Goal: Information Seeking & Learning: Learn about a topic

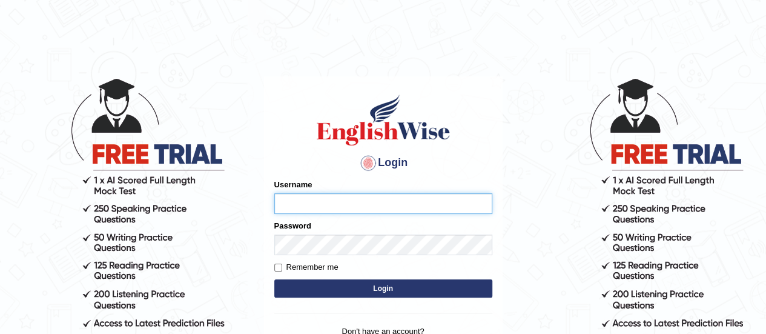
type input "karanvir_parramatta"
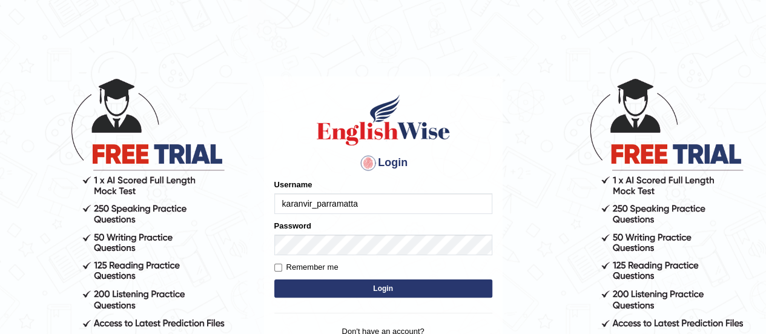
click at [347, 290] on button "Login" at bounding box center [383, 288] width 218 height 18
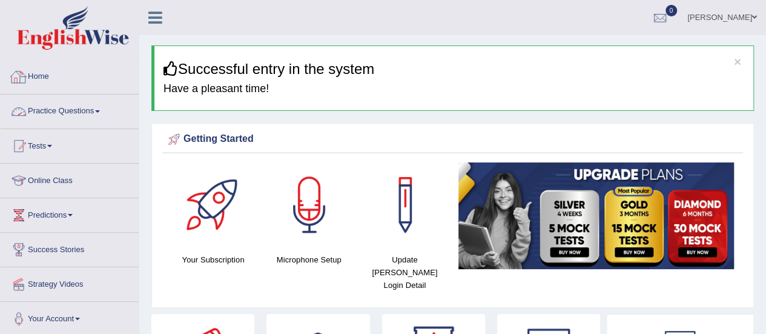
click at [46, 117] on link "Practice Questions" at bounding box center [70, 109] width 138 height 30
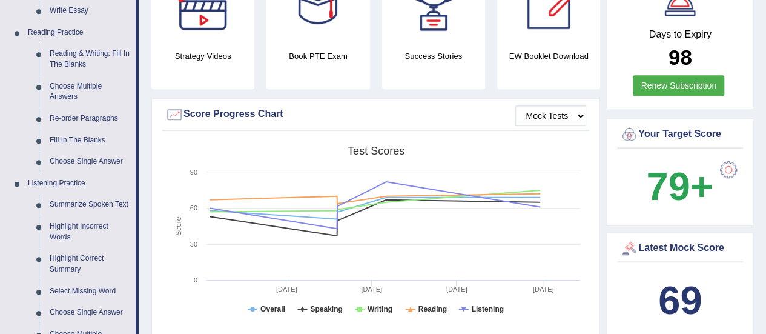
scroll to position [357, 0]
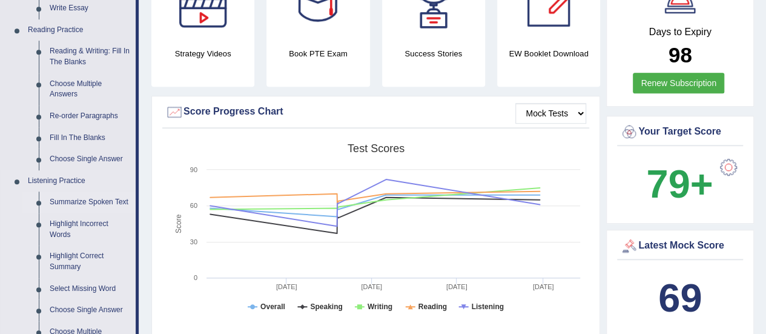
click at [78, 204] on link "Summarize Spoken Text" at bounding box center [89, 202] width 91 height 22
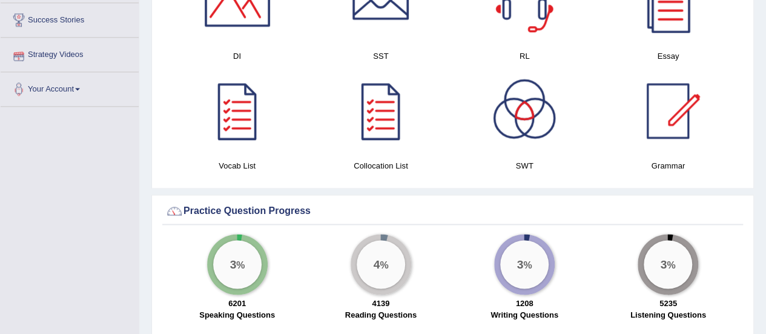
scroll to position [662, 0]
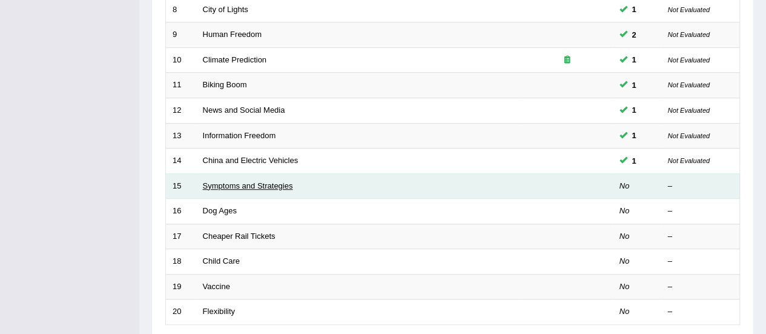
click at [241, 183] on link "Symptoms and Strategies" at bounding box center [248, 185] width 90 height 9
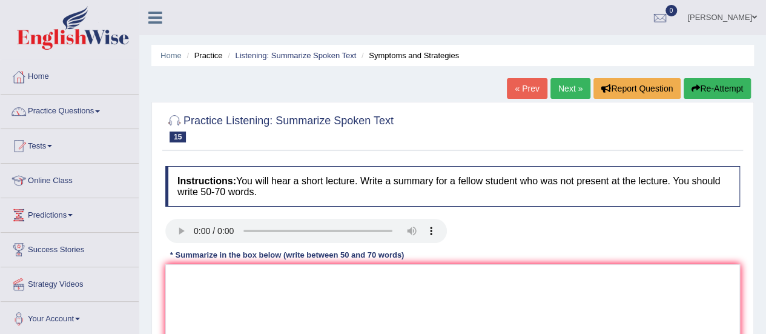
scroll to position [156, 0]
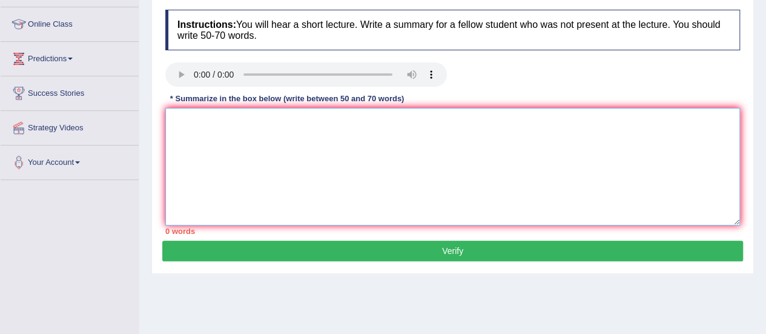
click at [194, 134] on textarea at bounding box center [452, 166] width 574 height 117
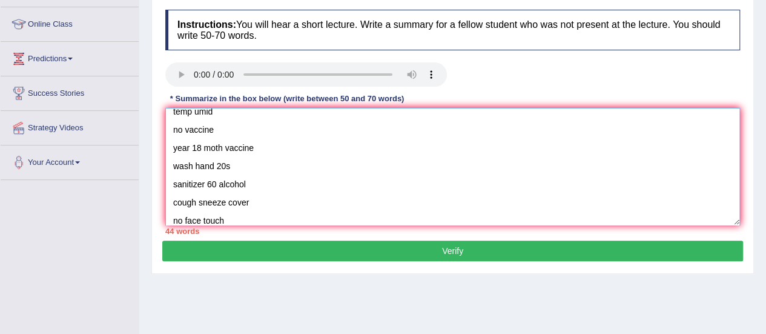
scroll to position [0, 0]
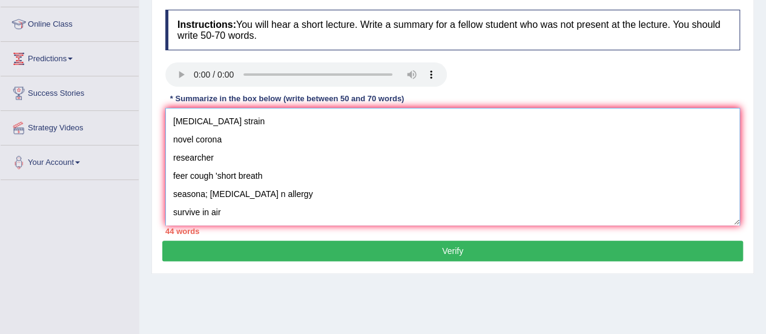
click at [172, 114] on textarea "covid 19 strain novel corona researcher feer cough 'short breath seasona; flu n…" at bounding box center [452, 166] width 574 height 117
paste textarea "The speaker provided a comprehensive overview of [main topic], highlighting sev…"
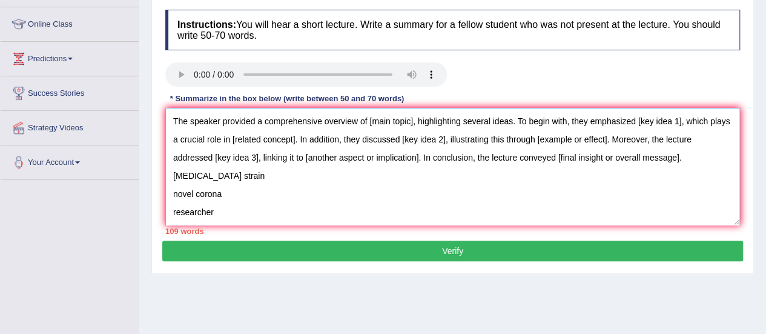
click at [686, 147] on textarea "The speaker provided a comprehensive overview of [main topic], highlighting sev…" at bounding box center [452, 166] width 574 height 117
click at [694, 169] on textarea "The speaker provided a comprehensive overview of [main topic], highlighting sev…" at bounding box center [452, 166] width 574 height 117
click at [691, 157] on textarea "The speaker provided a comprehensive overview of [main topic], highlighting sev…" at bounding box center [452, 166] width 574 height 117
click at [412, 122] on textarea "The speaker provided a comprehensive overview of [main topic], highlighting sev…" at bounding box center [452, 166] width 574 height 117
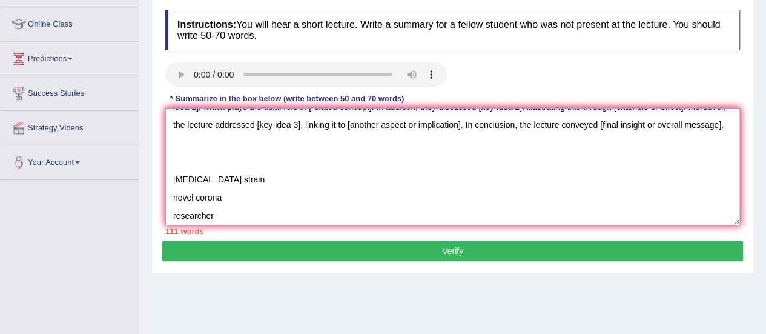
scroll to position [35, 0]
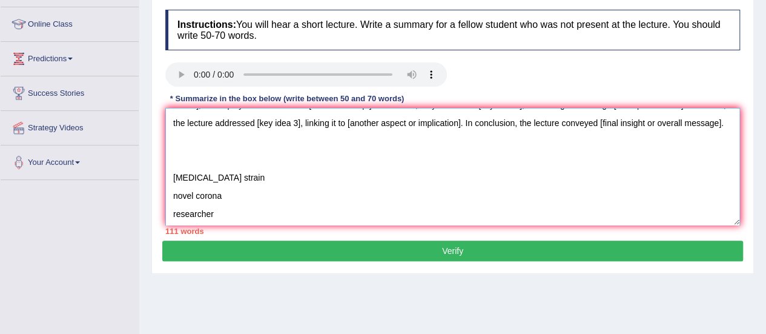
click at [251, 171] on textarea "The speaker provided a comprehensive overview of COVID-19 virus strain, highlig…" at bounding box center [452, 166] width 574 height 117
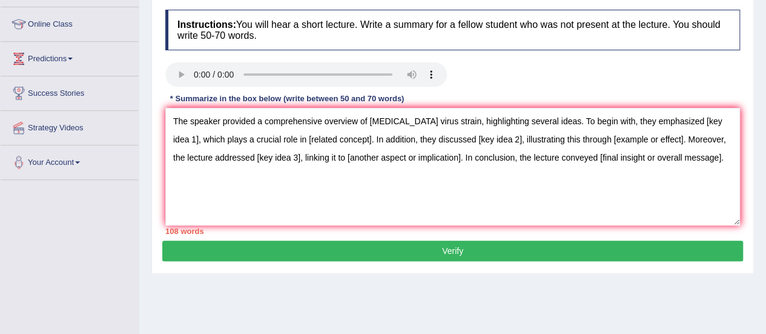
click at [484, 283] on div "Home Practice Listening: Summarize Spoken Text Symptoms and Strategies « Prev N…" at bounding box center [452, 146] width 626 height 605
click at [422, 175] on textarea "The speaker provided a comprehensive overview of COVID-19 virus strain, highlig…" at bounding box center [452, 166] width 574 height 117
click at [720, 123] on textarea "The speaker provided a comprehensive overview of COVID-19 virus strain, highlig…" at bounding box center [452, 166] width 574 height 117
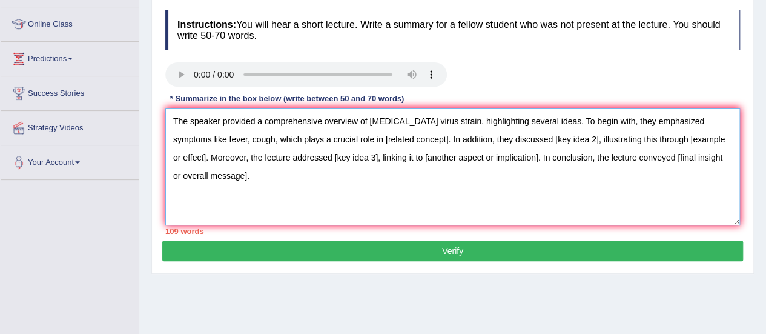
click at [407, 142] on textarea "The speaker provided a comprehensive overview of COVID-19 virus strain, highlig…" at bounding box center [452, 166] width 574 height 117
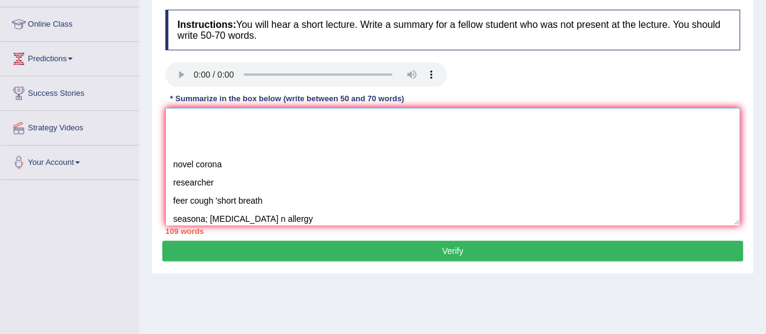
scroll to position [85, 0]
drag, startPoint x: 273, startPoint y: 198, endPoint x: 168, endPoint y: 162, distance: 110.6
click at [168, 162] on textarea "The speaker provided a comprehensive overview of COVID-19 virus strain, highlig…" at bounding box center [452, 166] width 574 height 117
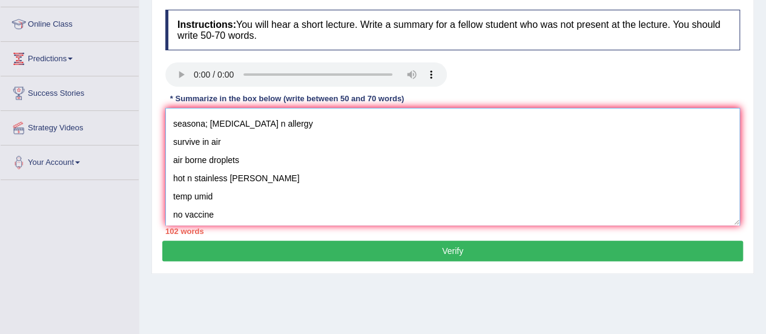
scroll to position [0, 0]
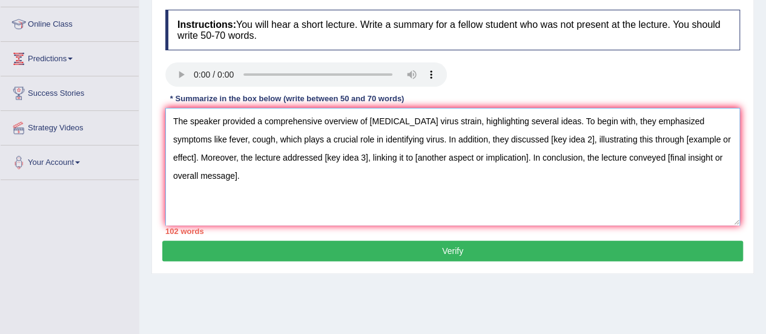
click at [554, 139] on textarea "The speaker provided a comprehensive overview of COVID-19 virus strain, highlig…" at bounding box center [452, 166] width 574 height 117
click at [553, 139] on textarea "The speaker provided a comprehensive overview of COVID-19 virus strain, highlig…" at bounding box center [452, 166] width 574 height 117
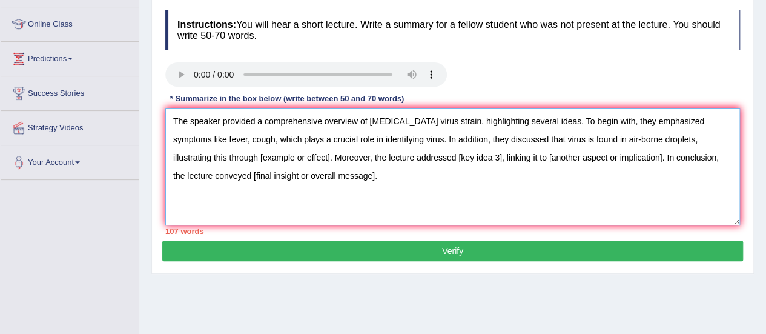
click at [272, 156] on textarea "The speaker provided a comprehensive overview of COVID-19 virus strain, highlig…" at bounding box center [452, 166] width 574 height 117
drag, startPoint x: 272, startPoint y: 156, endPoint x: 203, endPoint y: 154, distance: 69.6
click at [203, 154] on textarea "The speaker provided a comprehensive overview of COVID-19 virus strain, highlig…" at bounding box center [452, 166] width 574 height 117
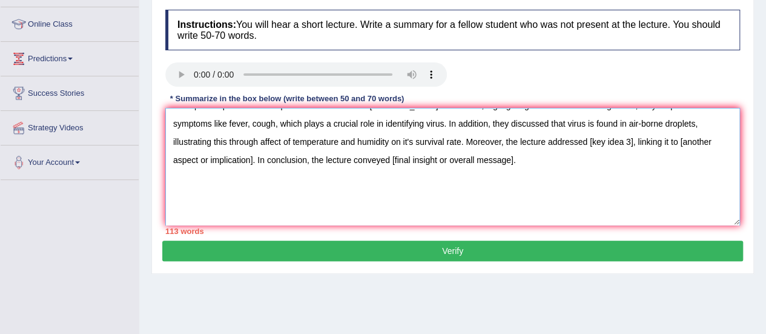
scroll to position [15, 0]
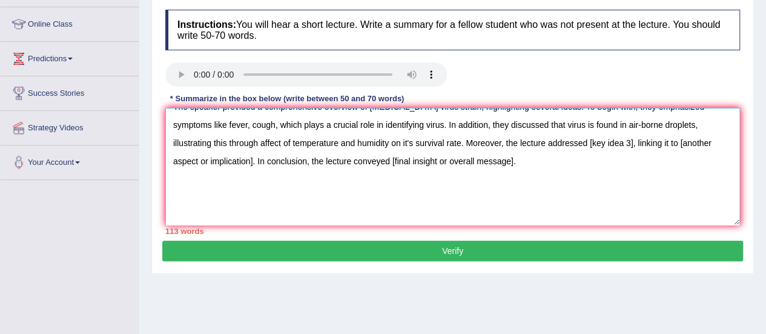
click at [576, 146] on textarea "The speaker provided a comprehensive overview of COVID-19 virus strain, highlig…" at bounding box center [452, 166] width 574 height 117
click at [216, 163] on textarea "The speaker provided a comprehensive overview of COVID-19 virus strain, highlig…" at bounding box center [452, 166] width 574 height 117
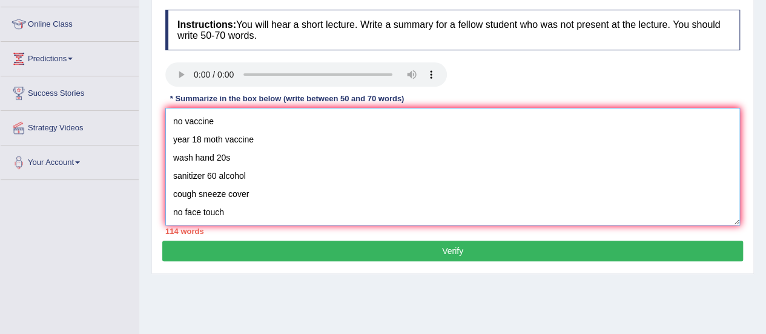
scroll to position [0, 0]
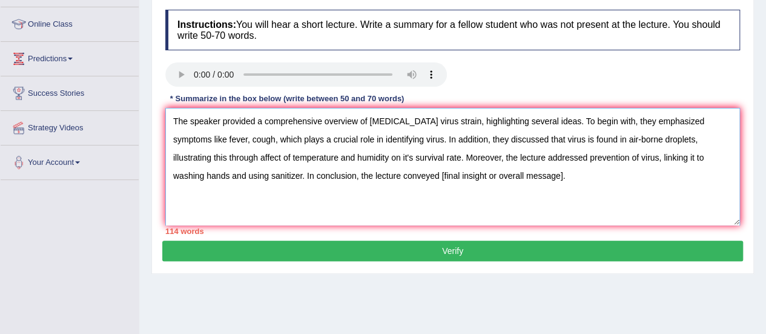
click at [488, 173] on textarea "The speaker provided a comprehensive overview of COVID-19 virus strain, highlig…" at bounding box center [452, 166] width 574 height 117
drag, startPoint x: 488, startPoint y: 173, endPoint x: 364, endPoint y: 177, distance: 124.2
click at [364, 177] on textarea "The speaker provided a comprehensive overview of COVID-19 virus strain, highlig…" at bounding box center [452, 166] width 574 height 117
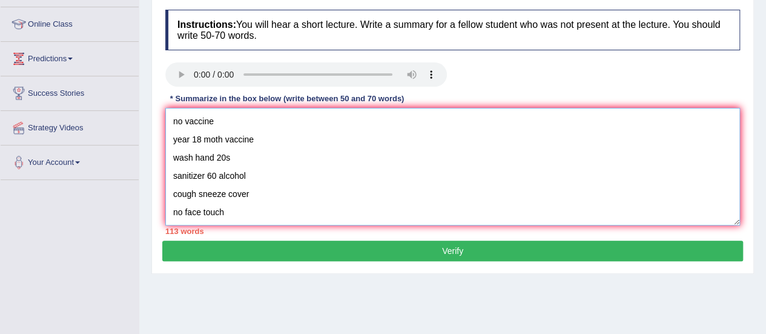
click at [258, 204] on textarea "The speaker provided a comprehensive overview of COVID-19 virus strain, highlig…" at bounding box center [452, 166] width 574 height 117
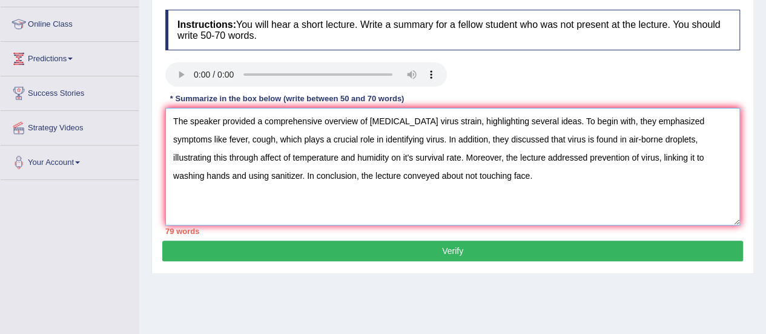
scroll to position [0, 0]
click at [554, 123] on textarea "The speaker provided a comprehensive overview of COVID-19 virus strain, highlig…" at bounding box center [452, 166] width 574 height 117
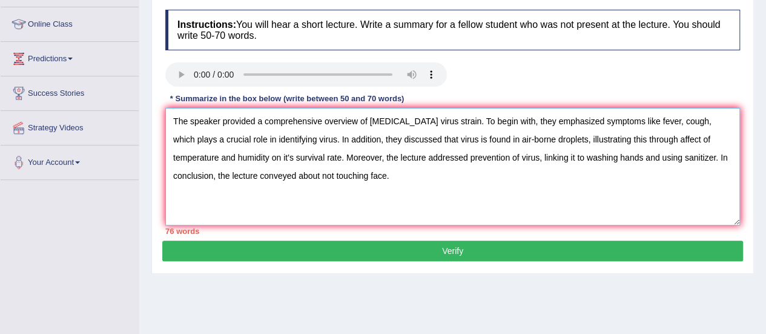
click at [511, 125] on textarea "The speaker provided a comprehensive overview of COVID-19 virus strain. To begi…" at bounding box center [452, 166] width 574 height 117
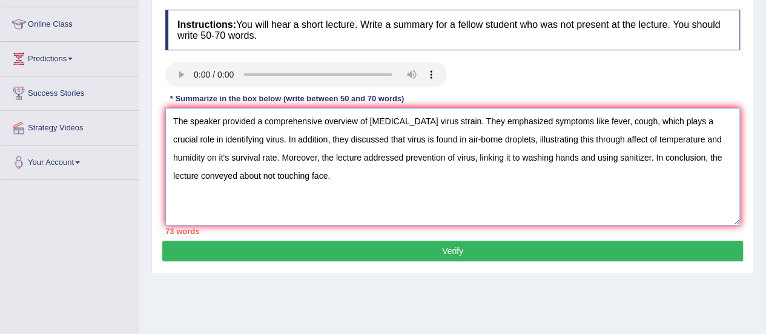
click at [292, 142] on textarea "The speaker provided a comprehensive overview of COVID-19 virus strain. They em…" at bounding box center [452, 166] width 574 height 117
click at [235, 157] on textarea "The speaker provided a comprehensive overview of COVID-19 virus strain. They em…" at bounding box center [452, 166] width 574 height 117
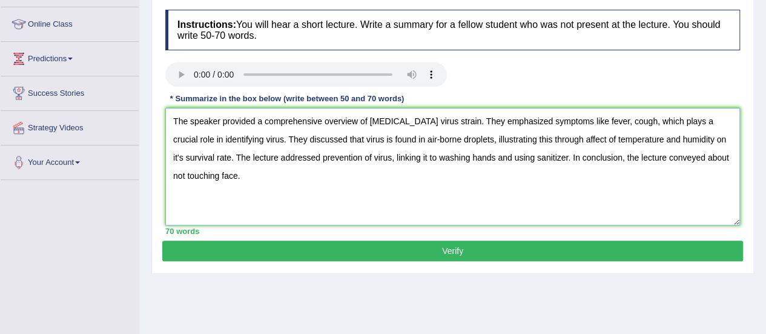
type textarea "The speaker provided a comprehensive overview of COVID-19 virus strain. They em…"
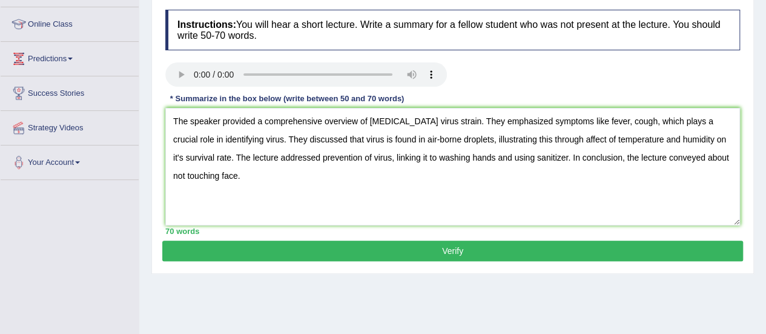
click at [407, 249] on button "Verify" at bounding box center [452, 250] width 580 height 21
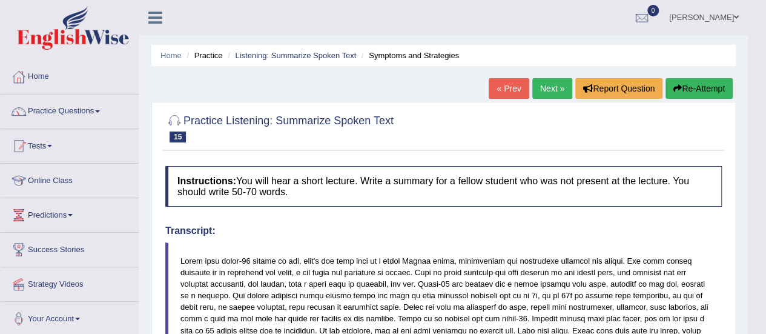
click at [76, 105] on link "Practice Questions" at bounding box center [70, 109] width 138 height 30
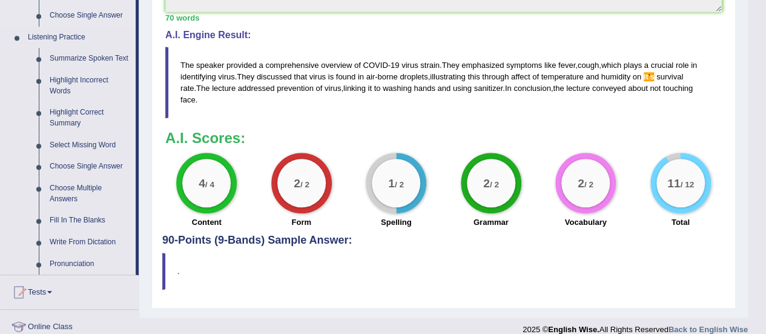
scroll to position [500, 0]
click at [67, 212] on link "Fill In The Blanks" at bounding box center [89, 221] width 91 height 22
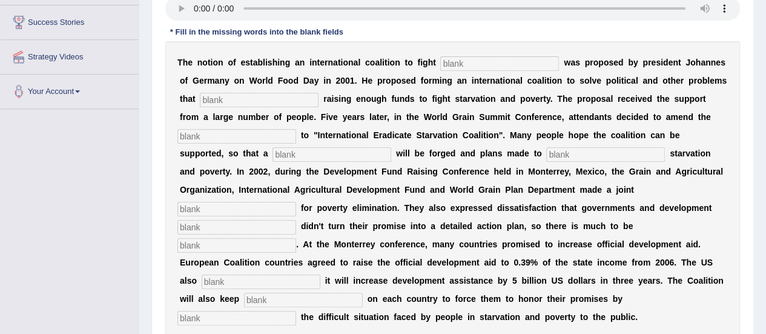
click at [479, 60] on input "text" at bounding box center [499, 63] width 119 height 15
type input "sta"
click at [303, 100] on input "text" at bounding box center [259, 100] width 119 height 15
type input "abs"
click at [251, 131] on input "text" at bounding box center [236, 136] width 119 height 15
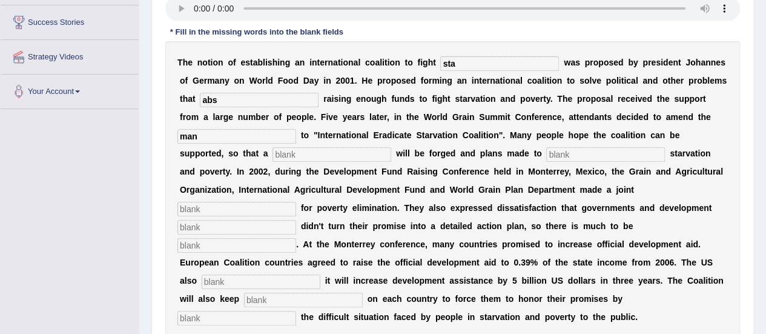
type input "man"
click at [287, 154] on input "text" at bounding box center [331, 154] width 119 height 15
type input "res"
click at [533, 143] on div "T h e n o t i o n o f e s t a b l i s h i n g a n i n t e r n a t i o n a l c o…" at bounding box center [452, 189] width 574 height 297
click at [546, 150] on input "text" at bounding box center [605, 154] width 119 height 15
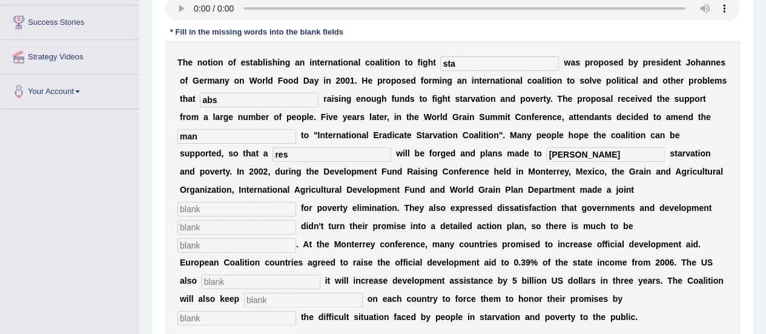
type input "eli"
click at [296, 202] on input "text" at bounding box center [236, 209] width 119 height 15
type input "app"
click at [296, 220] on input "text" at bounding box center [236, 227] width 119 height 15
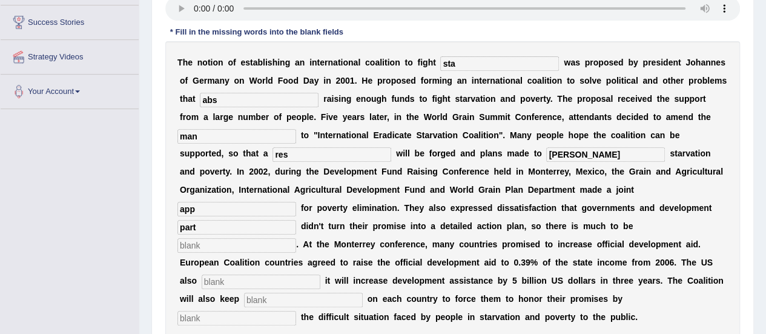
type input "part"
click at [296, 238] on input "text" at bounding box center [236, 245] width 119 height 15
type input "des"
click at [320, 274] on input "text" at bounding box center [261, 281] width 119 height 15
type input "ann"
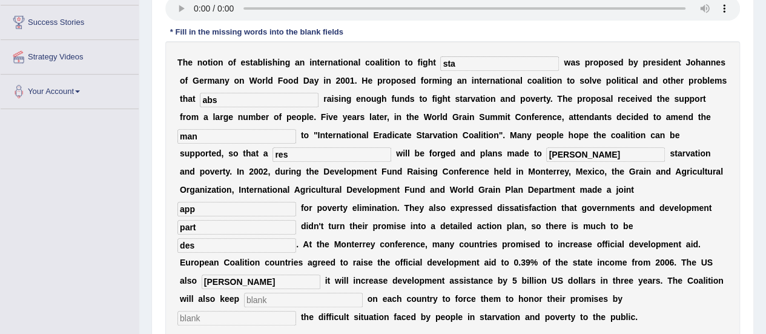
click at [598, 288] on div "T h e n o t i o n o f e s t a b l i s h i n g a n i n t e r n a t i o n a l c o…" at bounding box center [452, 189] width 574 height 297
drag, startPoint x: 600, startPoint y: 270, endPoint x: 600, endPoint y: 277, distance: 6.7
click at [600, 277] on div "T h e n o t i o n o f e s t a b l i s h i n g a n i n t e r n a t i o n a l c o…" at bounding box center [452, 189] width 574 height 297
click at [363, 292] on input "text" at bounding box center [303, 299] width 119 height 15
type input "pr"
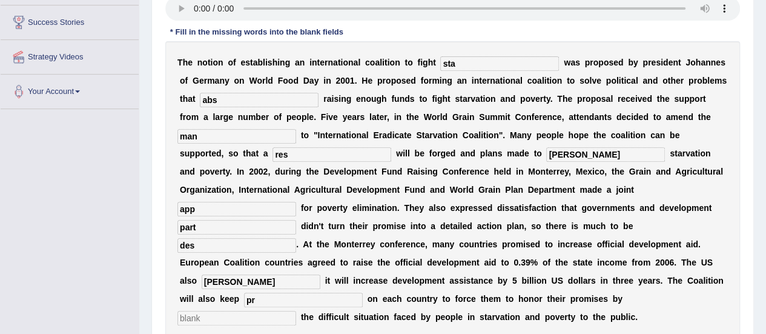
click at [296, 311] on input "text" at bounding box center [236, 318] width 119 height 15
type input "ex"
click at [472, 65] on input "sta" at bounding box center [499, 63] width 119 height 15
type input "starvation"
click at [281, 102] on input "abs" at bounding box center [259, 100] width 119 height 15
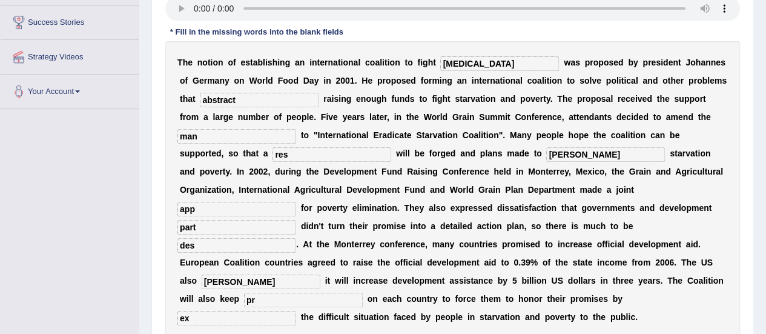
type input "abstract"
click at [251, 130] on input "man" at bounding box center [236, 136] width 119 height 15
type input "manifesto"
click at [297, 157] on input "res" at bounding box center [331, 154] width 119 height 15
type input "resolution"
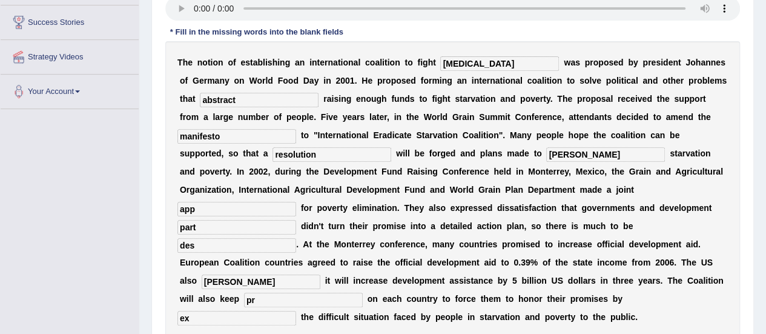
click at [546, 153] on input "eli" at bounding box center [605, 154] width 119 height 15
type input "eliminate"
click at [296, 202] on input "app" at bounding box center [236, 209] width 119 height 15
type input "appeal"
click at [296, 220] on input "part" at bounding box center [236, 227] width 119 height 15
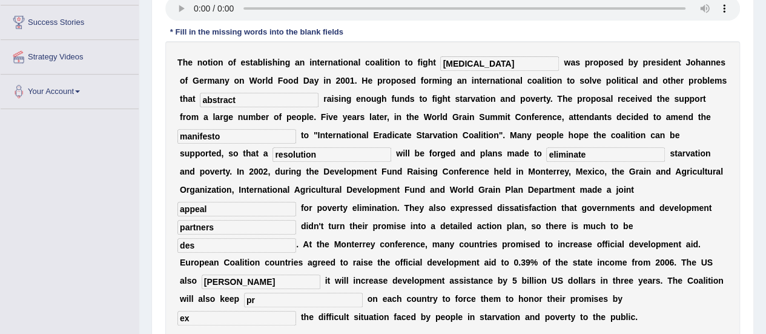
type input "partners"
click at [296, 238] on input "des" at bounding box center [236, 245] width 119 height 15
type input "desired"
click at [320, 274] on input "ann" at bounding box center [261, 281] width 119 height 15
drag, startPoint x: 631, startPoint y: 267, endPoint x: 613, endPoint y: 284, distance: 25.7
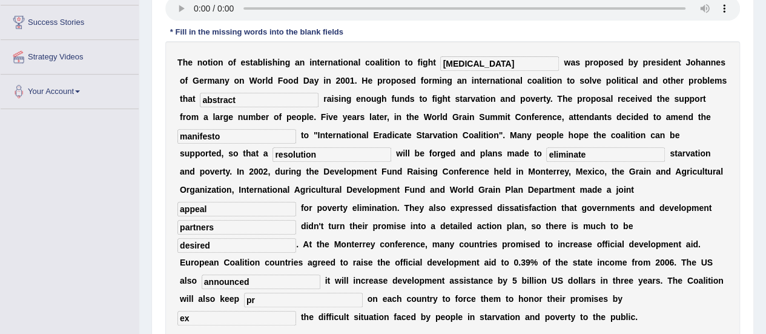
click at [613, 284] on div "T h e n o t i o n o f e s t a b l i s h i n g a n i n t e r n a t i o n a l c o…" at bounding box center [452, 189] width 574 height 297
type input "announced"
click at [363, 292] on input "pr" at bounding box center [303, 299] width 119 height 15
type input "pressure"
click at [296, 311] on input "ex" at bounding box center [236, 318] width 119 height 15
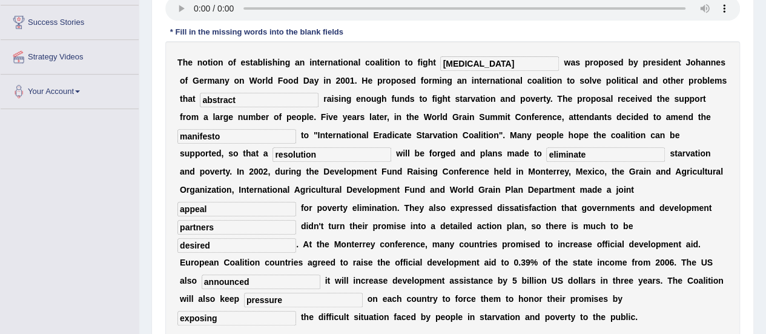
scroll to position [317, 0]
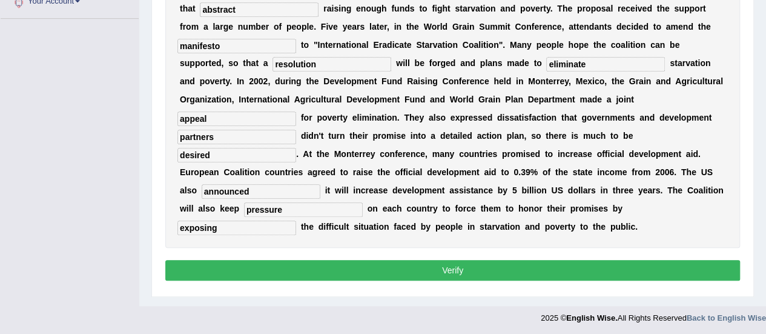
type input "exposing"
click at [467, 267] on button "Verify" at bounding box center [452, 270] width 574 height 21
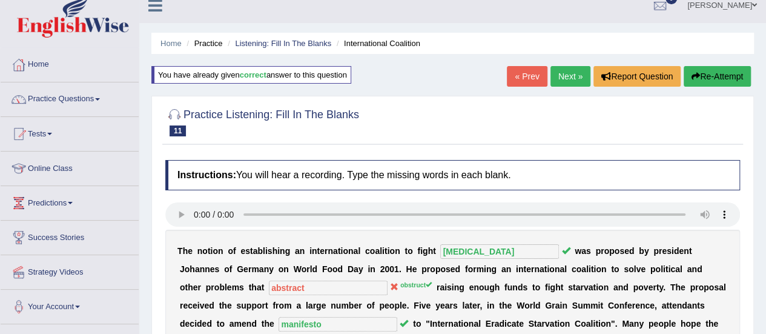
scroll to position [0, 0]
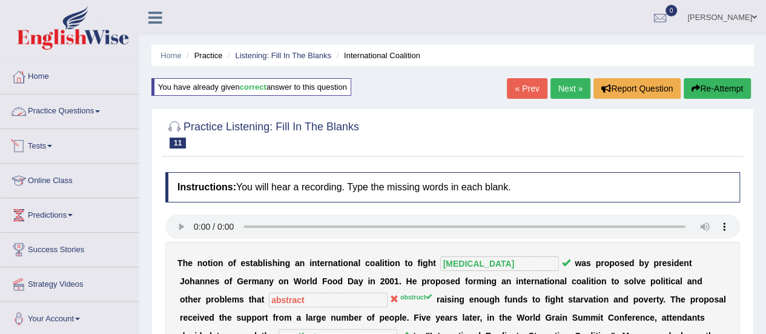
click at [61, 112] on link "Practice Questions" at bounding box center [70, 109] width 138 height 30
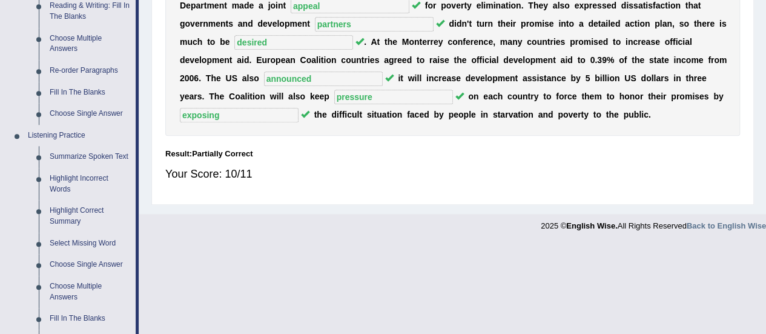
scroll to position [409, 0]
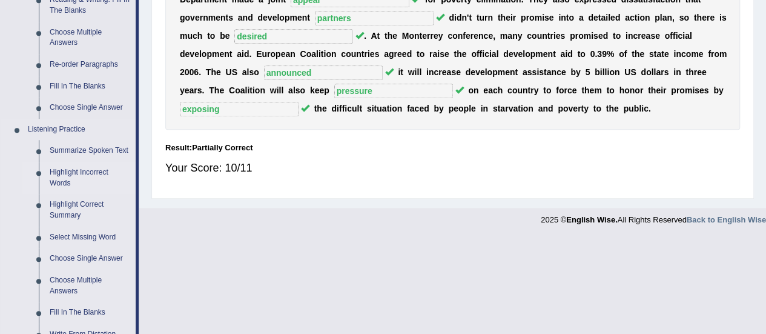
click at [67, 171] on link "Highlight Incorrect Words" at bounding box center [89, 178] width 91 height 32
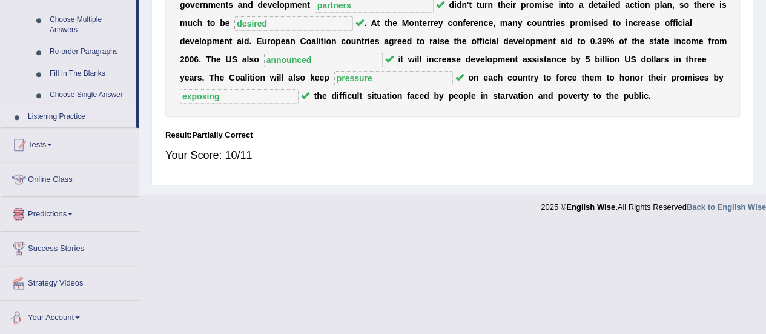
scroll to position [543, 0]
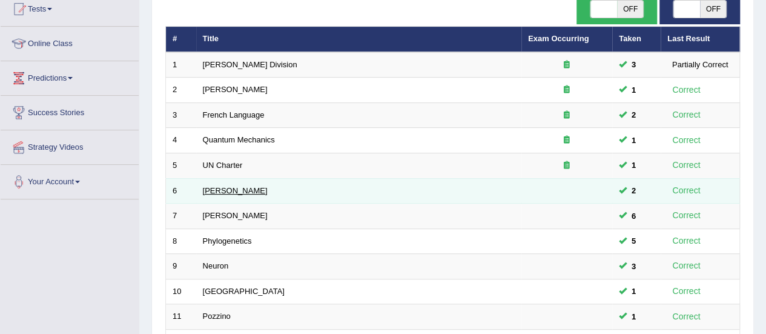
click at [206, 191] on link "[PERSON_NAME]" at bounding box center [235, 190] width 65 height 9
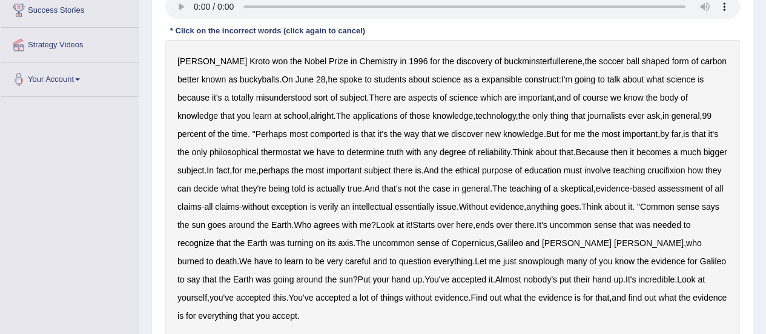
scroll to position [240, 0]
click at [481, 74] on b "expansible" at bounding box center [501, 79] width 41 height 10
click at [272, 140] on div "Harold Kroto won the Nobel Prize in Chemistry in 1996 for the discovery of buck…" at bounding box center [452, 187] width 574 height 297
click at [310, 133] on b "comported" at bounding box center [330, 133] width 40 height 10
click at [261, 154] on b "thermostat" at bounding box center [281, 151] width 40 height 10
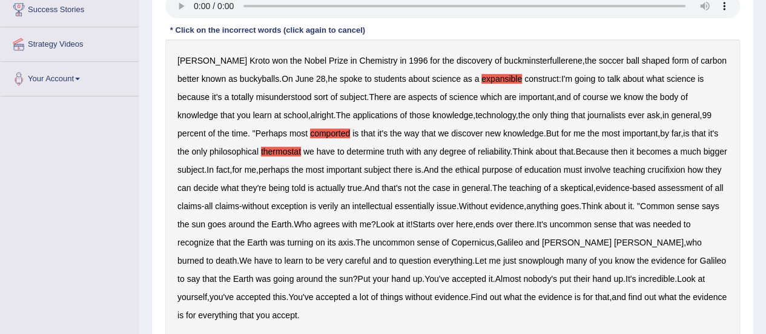
click at [674, 169] on b "crucifixion" at bounding box center [666, 170] width 38 height 10
click at [338, 207] on b "verily" at bounding box center [328, 206] width 20 height 10
click at [431, 206] on b "essentially" at bounding box center [414, 206] width 39 height 10
click at [269, 242] on div "Harold Kroto won the Nobel Prize in Chemistry in 1996 for the discovery of buck…" at bounding box center [452, 187] width 574 height 297
click at [518, 260] on b "snowplough" at bounding box center [540, 260] width 45 height 10
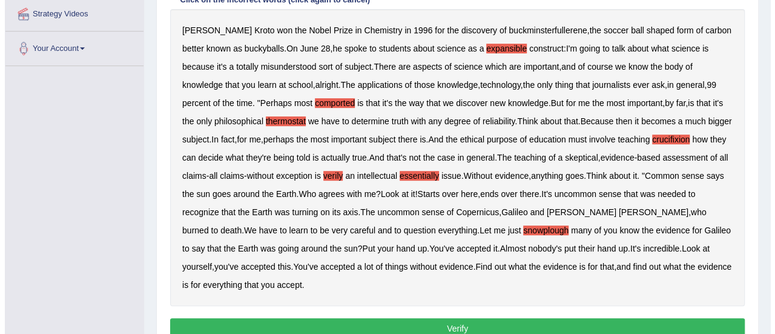
scroll to position [272, 0]
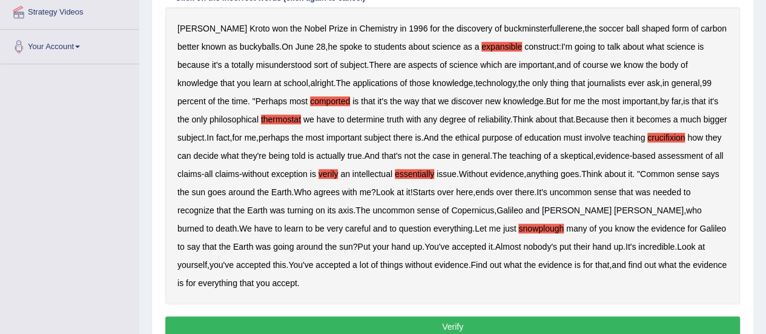
click at [442, 327] on button "Verify" at bounding box center [452, 326] width 574 height 21
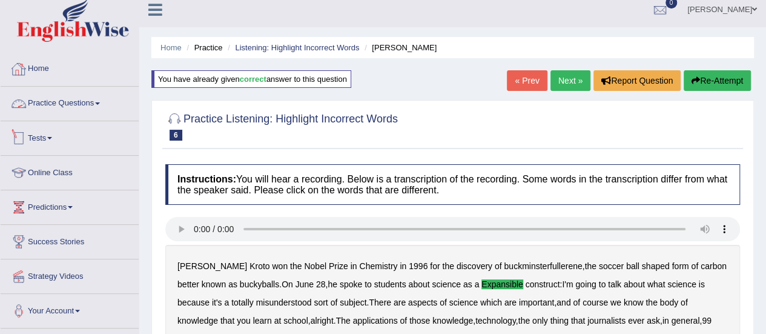
scroll to position [7, 0]
click at [73, 106] on link "Practice Questions" at bounding box center [70, 102] width 138 height 30
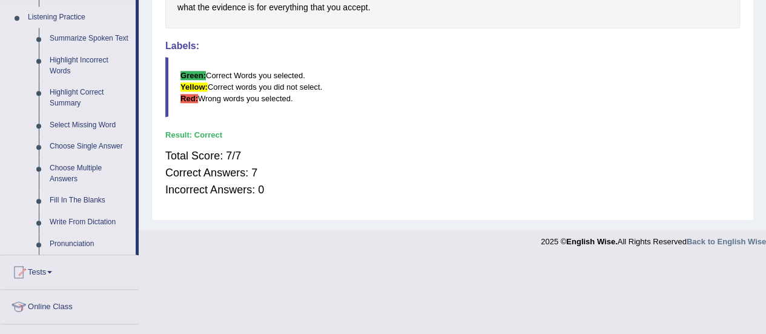
scroll to position [521, 0]
click at [86, 217] on link "Write From Dictation" at bounding box center [89, 222] width 91 height 22
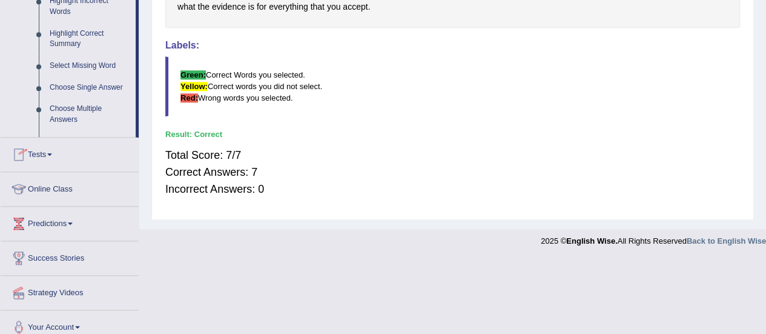
scroll to position [215, 0]
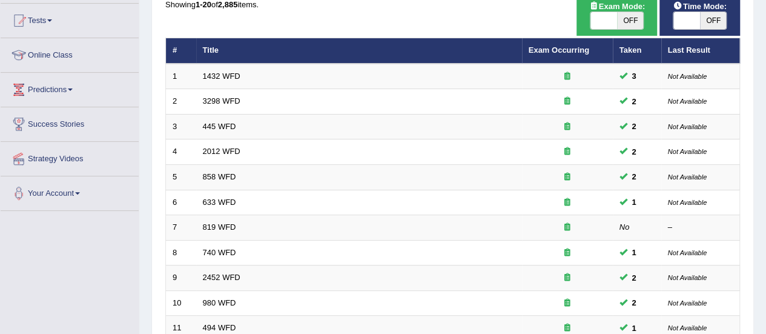
click at [218, 202] on link "633 WFD" at bounding box center [219, 201] width 33 height 9
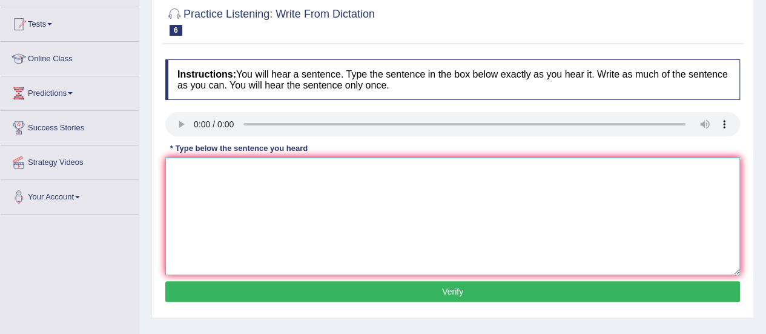
click at [234, 189] on textarea at bounding box center [452, 215] width 574 height 117
click at [356, 173] on textarea "Research show that exercising makes us feek" at bounding box center [452, 215] width 574 height 117
type textarea "Research show that exercising makes us feel better."
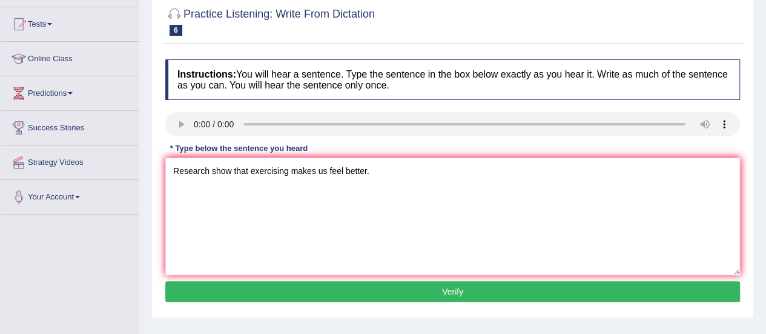
click at [392, 284] on button "Verify" at bounding box center [452, 291] width 574 height 21
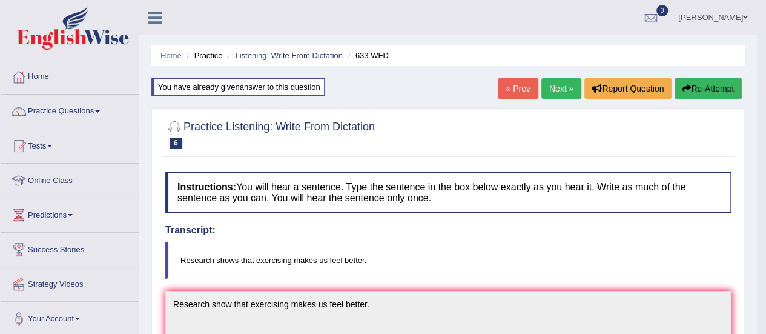
click at [554, 94] on link "Next »" at bounding box center [561, 88] width 40 height 21
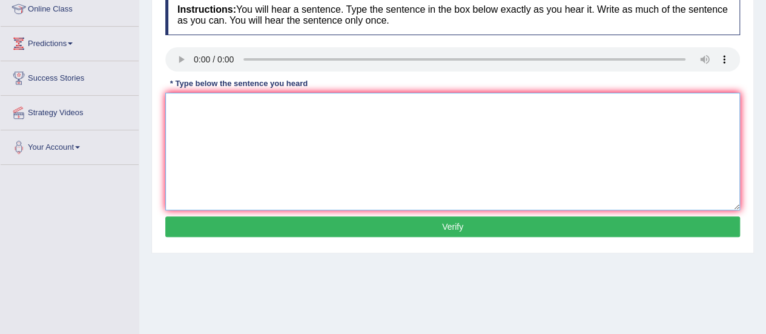
click at [183, 163] on textarea at bounding box center [452, 151] width 574 height 117
click at [236, 108] on textarea "Plant" at bounding box center [452, 151] width 574 height 117
type textarea "Plants are able to continue growing throughout their lives."
click at [379, 228] on button "Verify" at bounding box center [452, 226] width 574 height 21
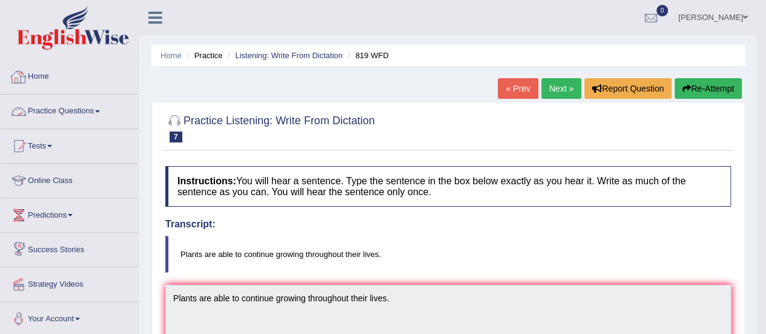
click at [74, 101] on link "Practice Questions" at bounding box center [70, 109] width 138 height 30
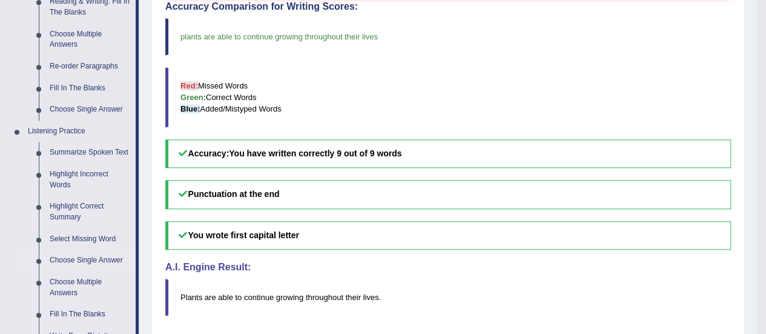
scroll to position [495, 0]
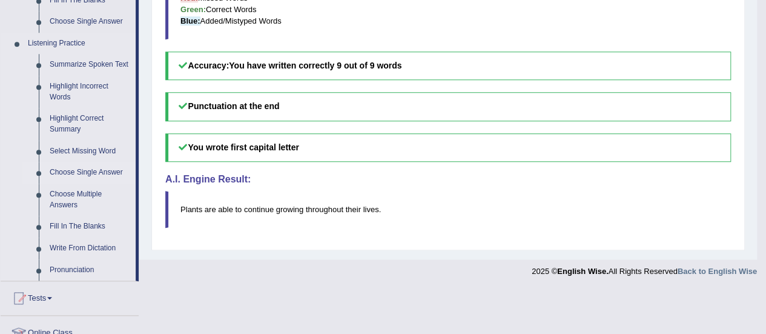
click at [80, 166] on link "Choose Single Answer" at bounding box center [89, 173] width 91 height 22
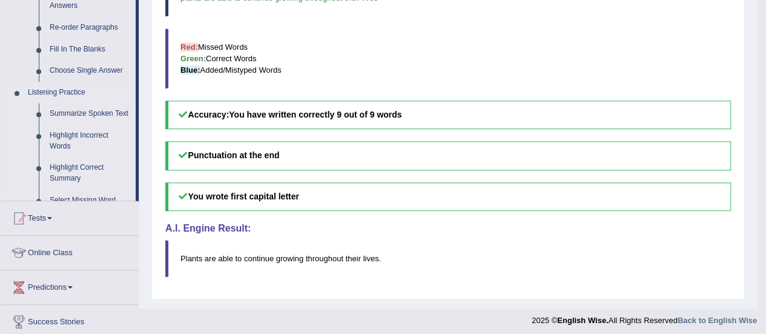
scroll to position [585, 0]
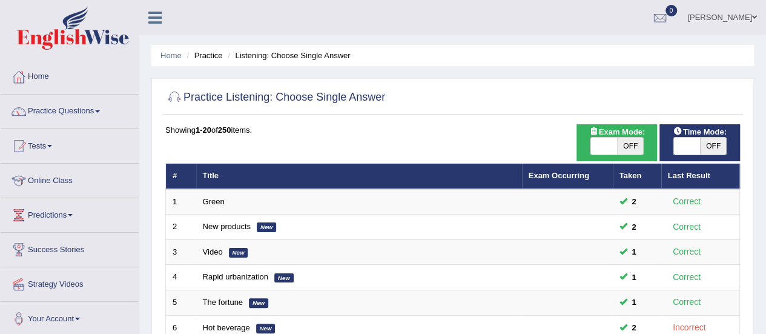
click at [226, 272] on link "Rapid urbanization" at bounding box center [235, 276] width 65 height 9
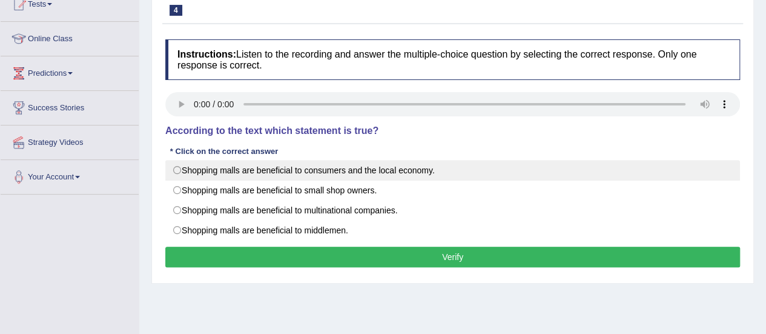
click at [496, 162] on label "Shopping malls are beneficial to consumers and the local economy." at bounding box center [452, 170] width 574 height 21
radio input "true"
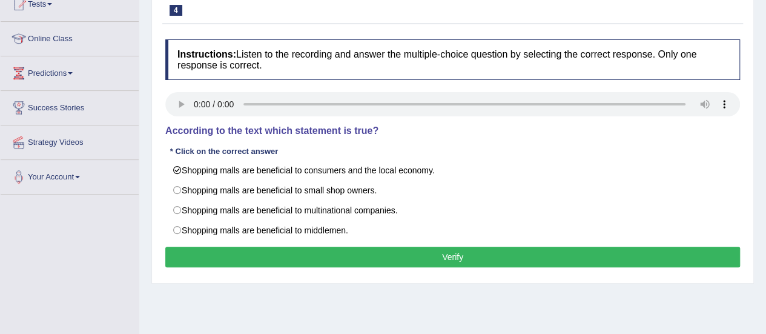
click at [450, 246] on button "Verify" at bounding box center [452, 256] width 574 height 21
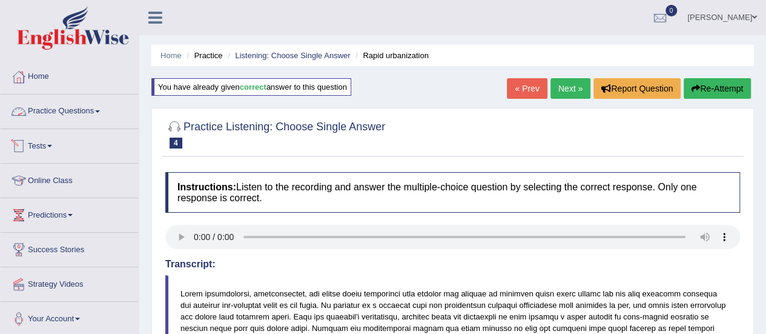
click at [84, 106] on link "Practice Questions" at bounding box center [70, 109] width 138 height 30
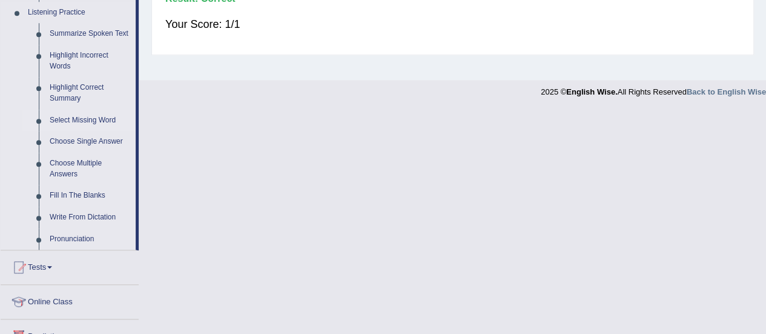
scroll to position [525, 0]
click at [74, 176] on link "Choose Multiple Answers" at bounding box center [89, 169] width 91 height 32
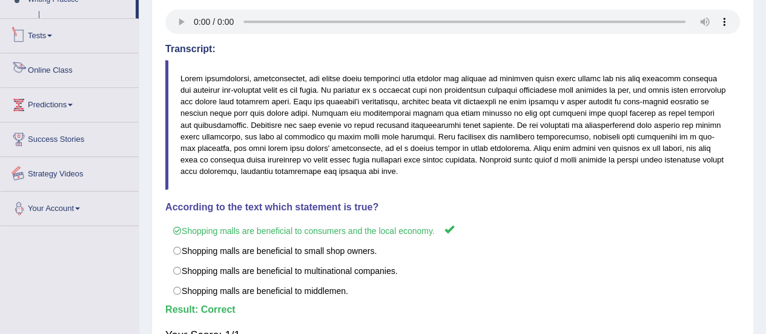
scroll to position [301, 0]
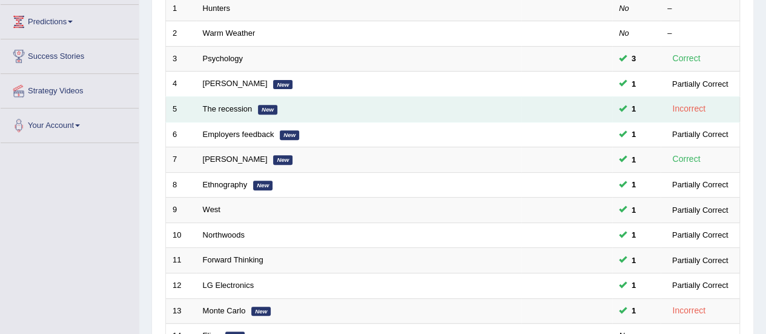
scroll to position [194, 0]
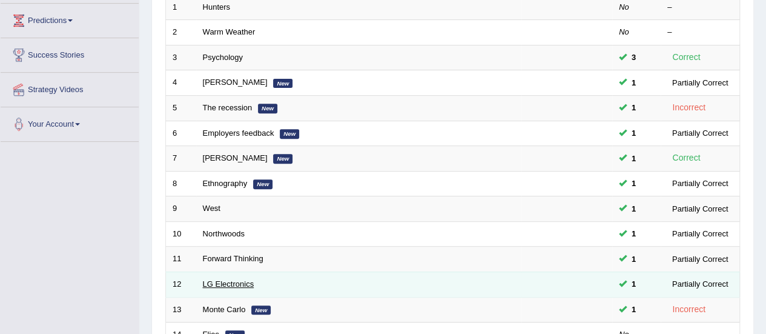
click at [208, 283] on link "LG Electronics" at bounding box center [228, 283] width 51 height 9
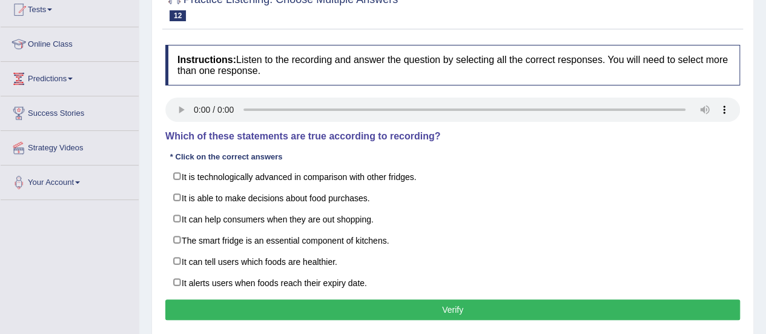
scroll to position [139, 0]
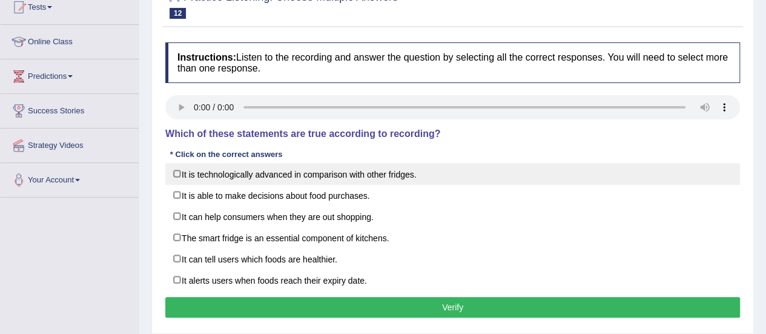
click at [476, 168] on label "It is technologically advanced in comparison with other fridges." at bounding box center [452, 174] width 574 height 22
checkbox input "true"
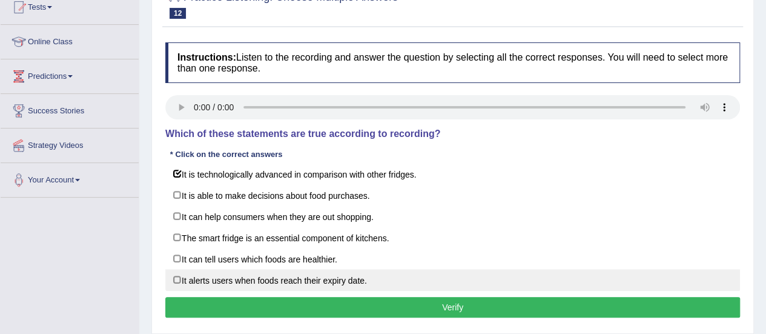
click at [387, 269] on label "It alerts users when foods reach their expiry date." at bounding box center [452, 280] width 574 height 22
checkbox input "true"
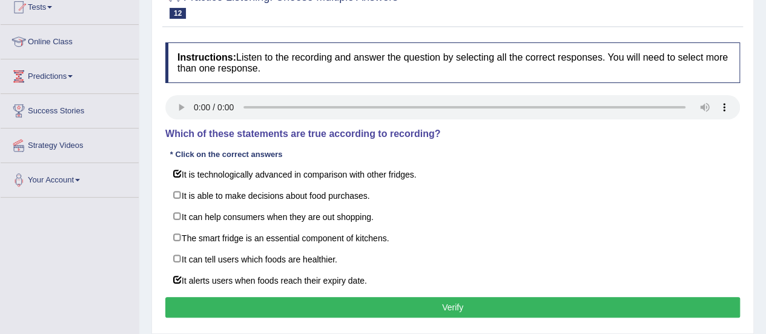
click at [369, 306] on button "Verify" at bounding box center [452, 307] width 574 height 21
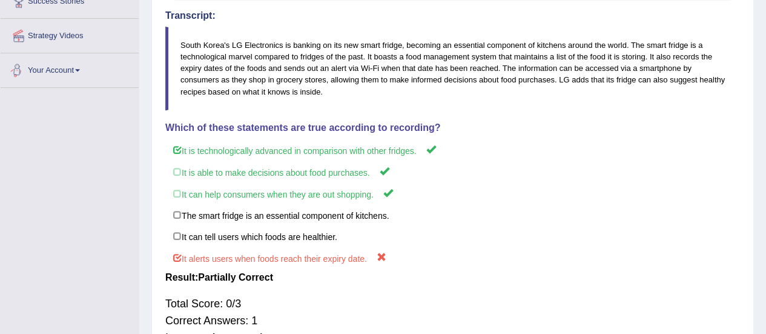
scroll to position [0, 0]
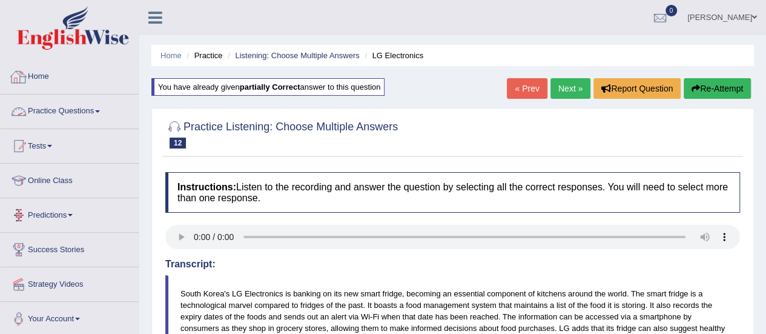
click at [82, 103] on link "Practice Questions" at bounding box center [70, 109] width 138 height 30
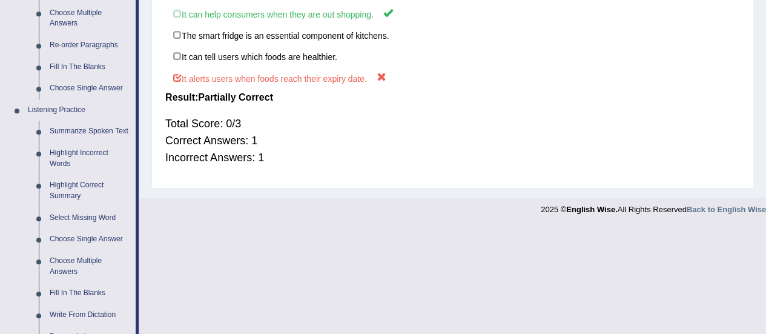
scroll to position [429, 0]
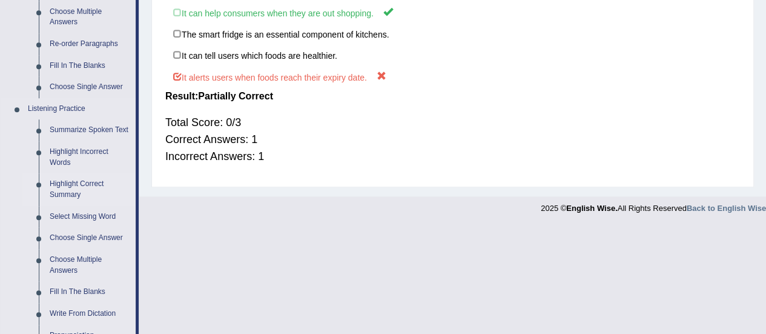
click at [56, 195] on link "Highlight Correct Summary" at bounding box center [89, 189] width 91 height 32
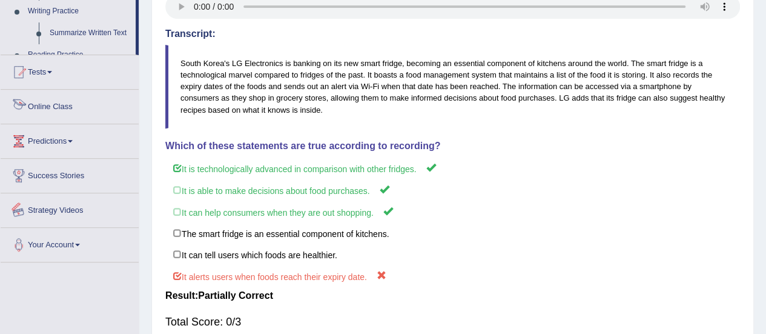
scroll to position [322, 0]
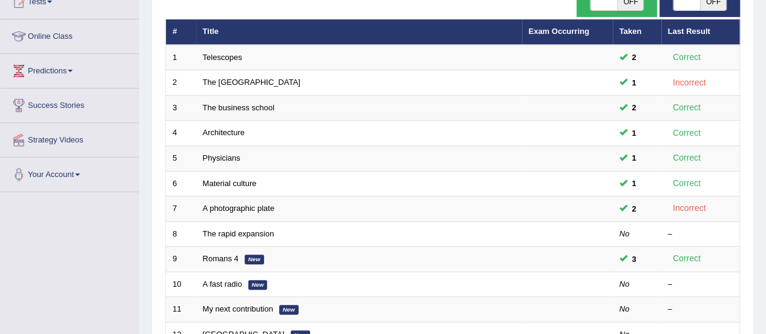
click at [248, 103] on link "The business school" at bounding box center [239, 107] width 72 height 9
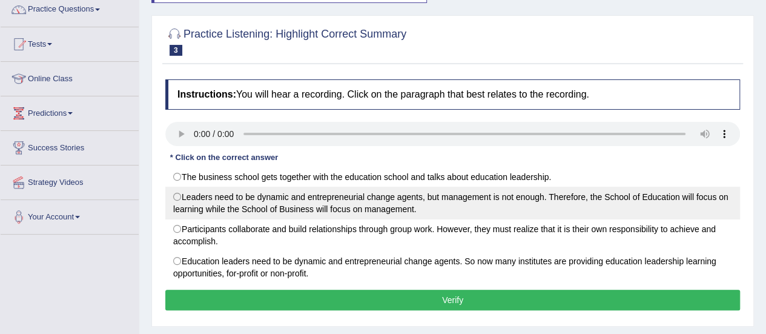
click at [639, 198] on label "Leaders need to be dynamic and entrepreneurial change agents, but management is…" at bounding box center [452, 202] width 574 height 33
radio input "true"
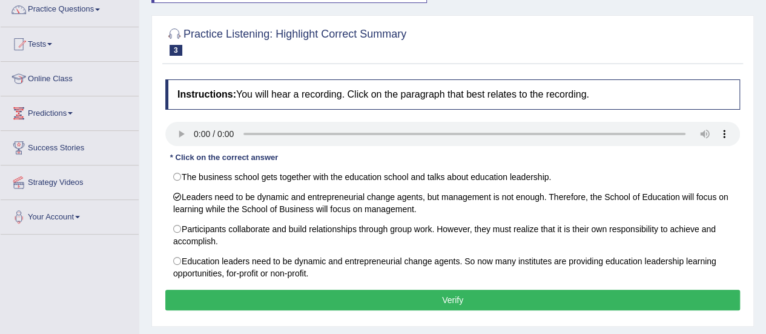
click at [533, 292] on button "Verify" at bounding box center [452, 299] width 574 height 21
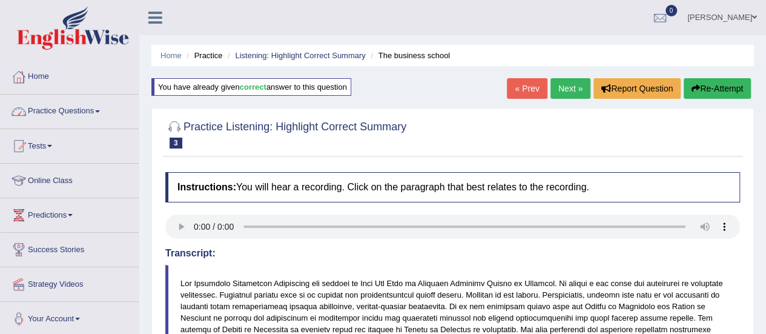
click at [109, 113] on link "Practice Questions" at bounding box center [70, 109] width 138 height 30
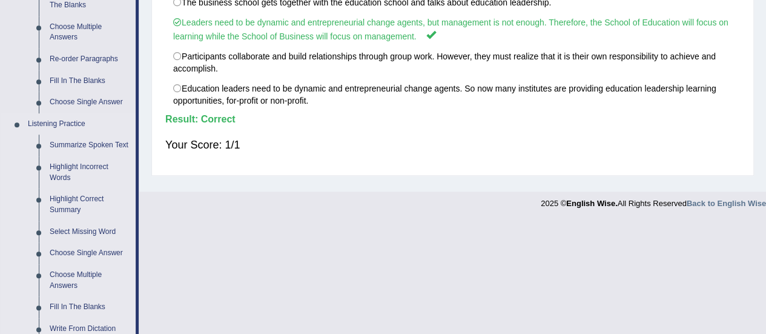
scroll to position [454, 0]
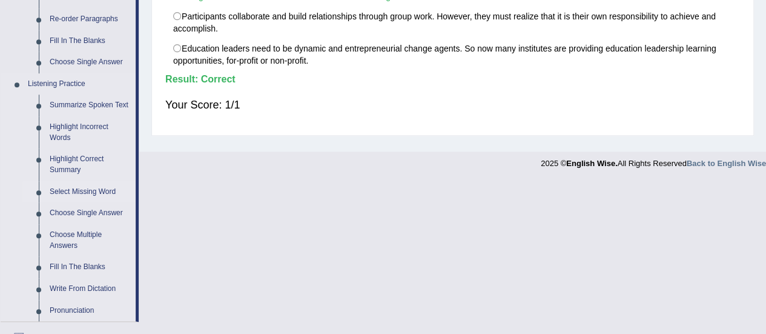
click at [88, 187] on link "Select Missing Word" at bounding box center [89, 192] width 91 height 22
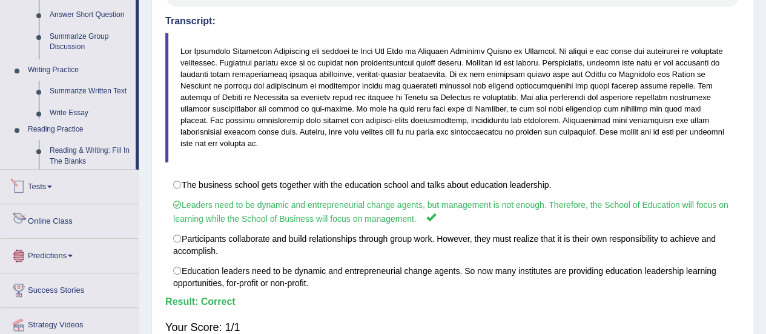
scroll to position [307, 0]
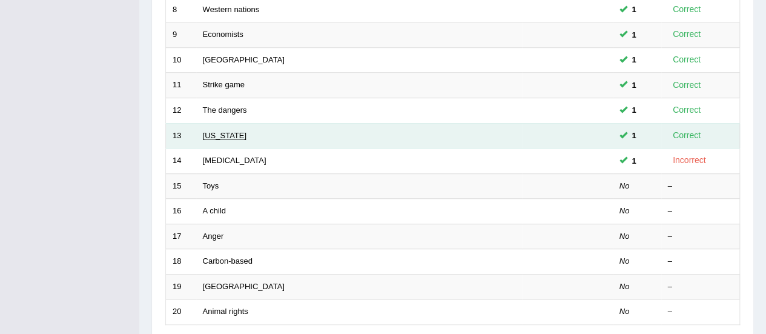
click at [212, 133] on td "[US_STATE]" at bounding box center [359, 135] width 326 height 25
click at [212, 133] on link "[US_STATE]" at bounding box center [225, 135] width 44 height 9
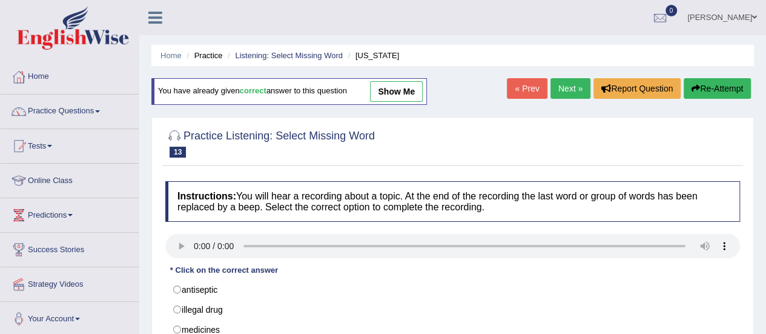
scroll to position [151, 0]
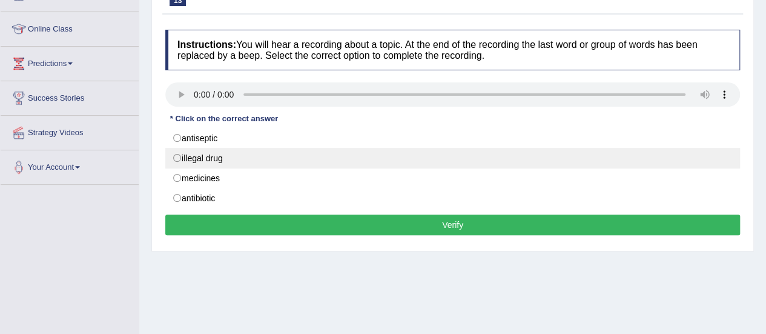
click at [200, 159] on label "illegal drug" at bounding box center [452, 158] width 574 height 21
radio input "true"
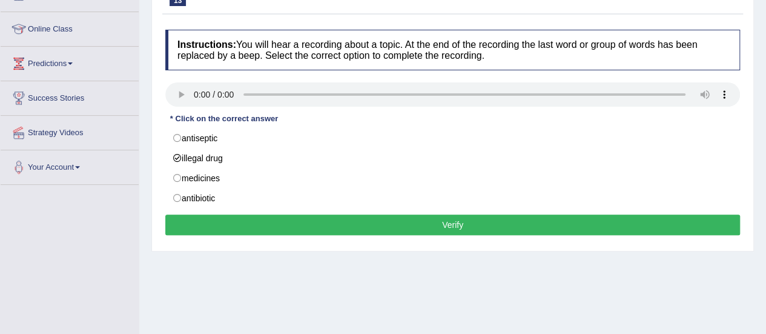
click at [317, 215] on button "Verify" at bounding box center [452, 224] width 574 height 21
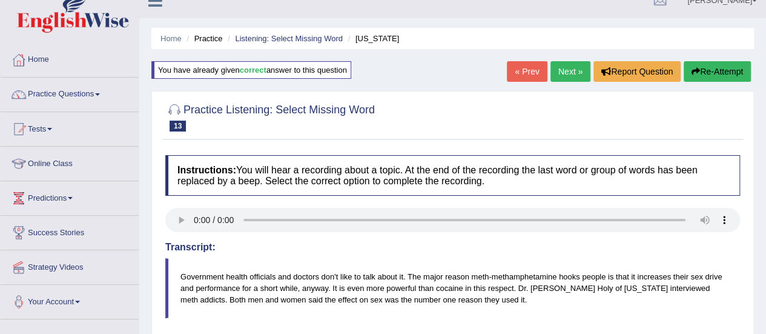
scroll to position [16, 0]
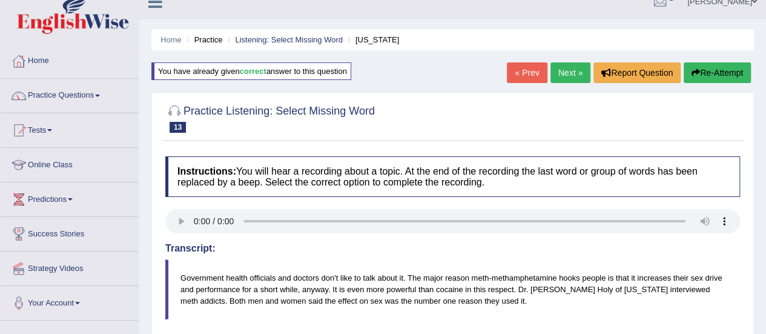
click at [559, 66] on link "Next »" at bounding box center [570, 72] width 40 height 21
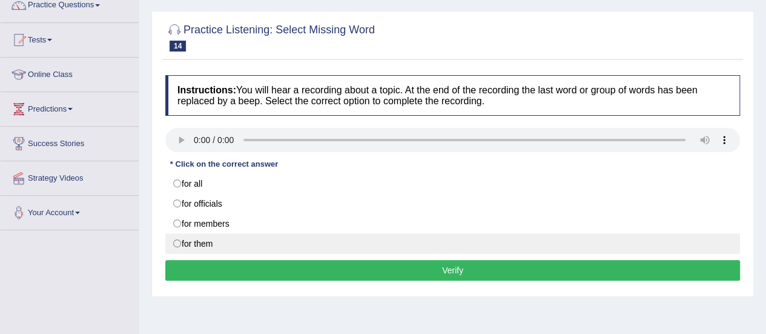
click at [361, 242] on label "for them" at bounding box center [452, 243] width 574 height 21
radio input "true"
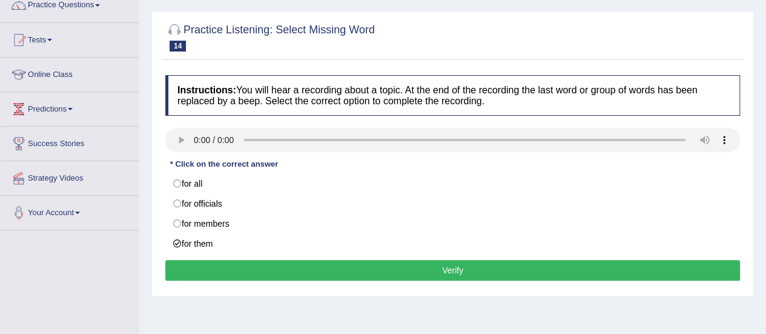
click at [430, 263] on button "Verify" at bounding box center [452, 270] width 574 height 21
